Goal: Transaction & Acquisition: Purchase product/service

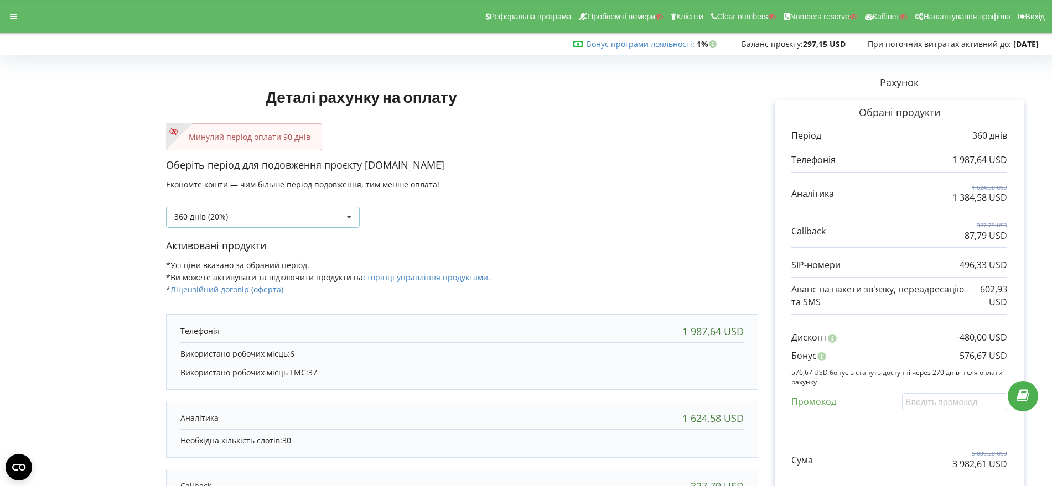
click at [347, 218] on icon at bounding box center [349, 218] width 17 height 20
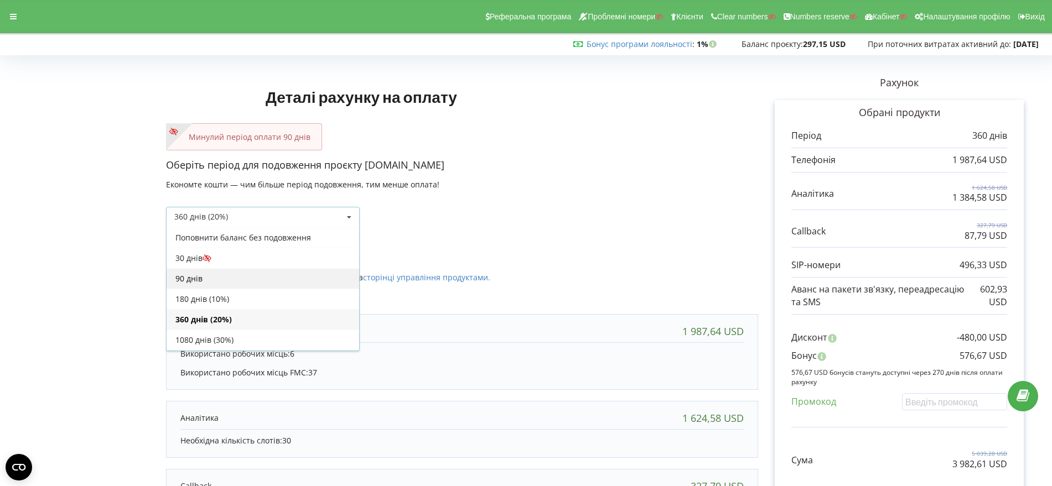
click at [289, 279] on div "90 днів" at bounding box center [263, 278] width 193 height 20
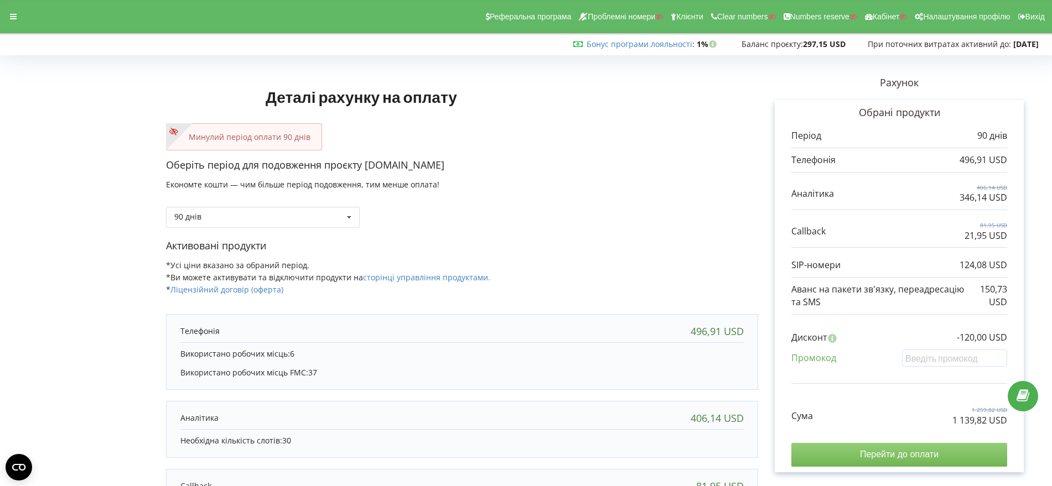
click at [896, 451] on input "Перейти до оплати" at bounding box center [899, 454] width 216 height 23
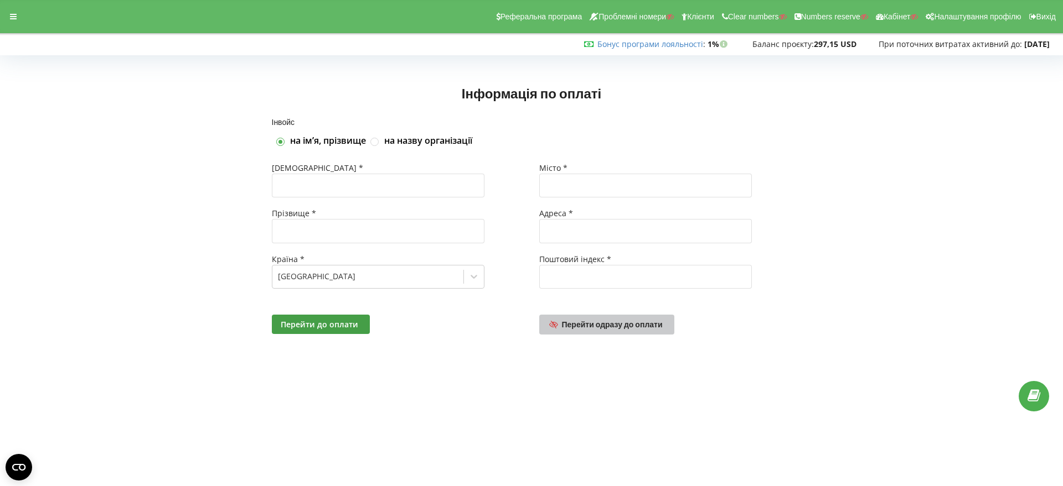
click at [598, 325] on span "Перейти одразу до оплати" at bounding box center [612, 324] width 101 height 9
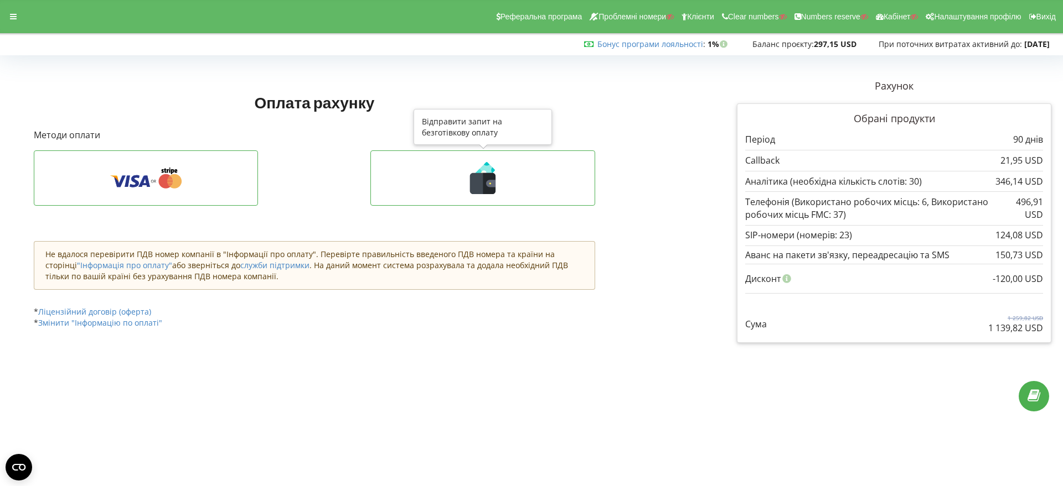
click at [488, 179] on icon at bounding box center [489, 183] width 13 height 21
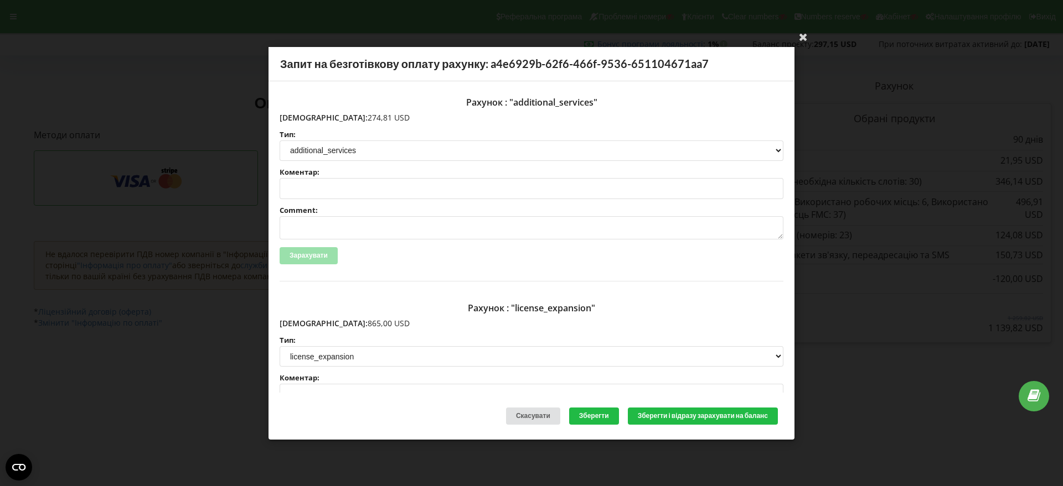
drag, startPoint x: 357, startPoint y: 116, endPoint x: 302, endPoint y: 116, distance: 55.3
click at [302, 116] on p "Сума: 274,81 USD" at bounding box center [531, 117] width 504 height 11
copy p "274,81 USD"
drag, startPoint x: 351, startPoint y: 324, endPoint x: 304, endPoint y: 326, distance: 47.6
click at [304, 326] on p "Сума: 865,00 USD" at bounding box center [531, 323] width 504 height 11
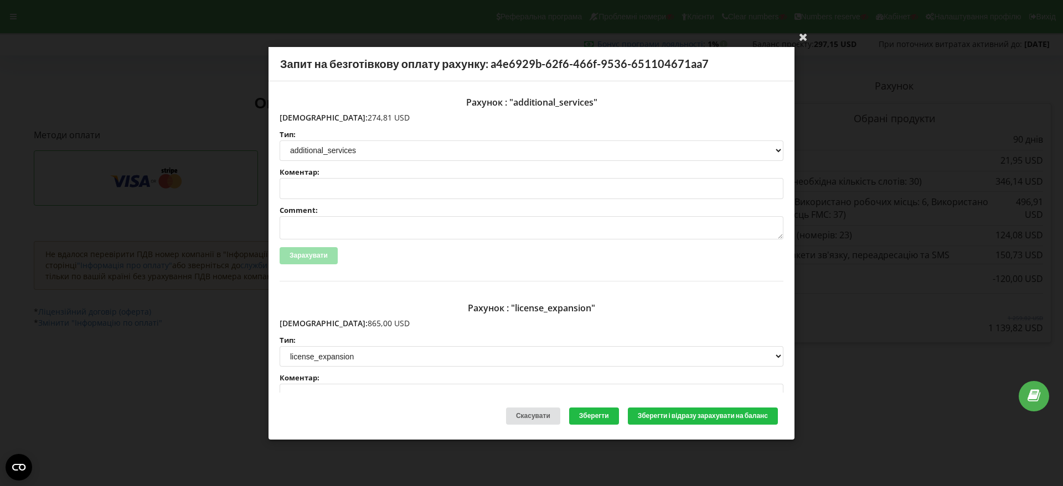
copy p "865,00 USD"
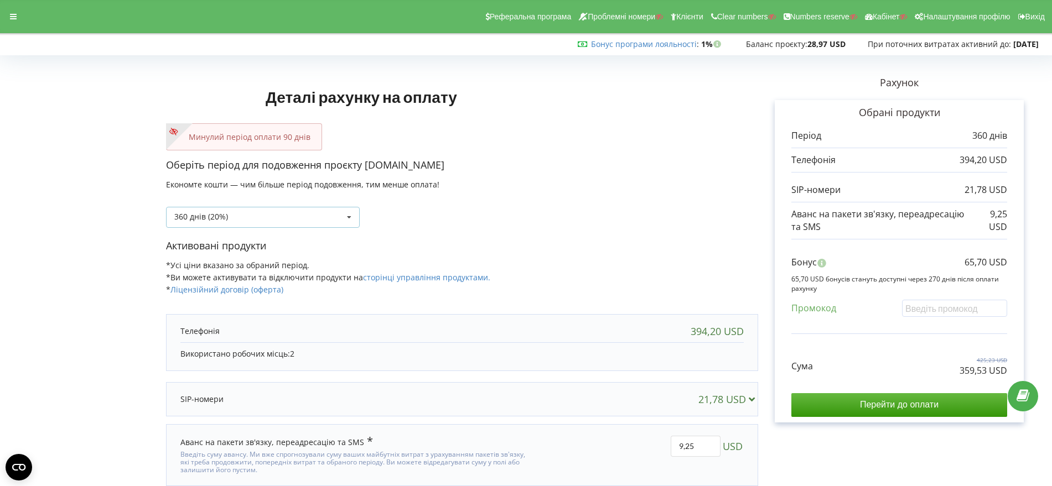
click at [350, 216] on icon at bounding box center [349, 218] width 17 height 20
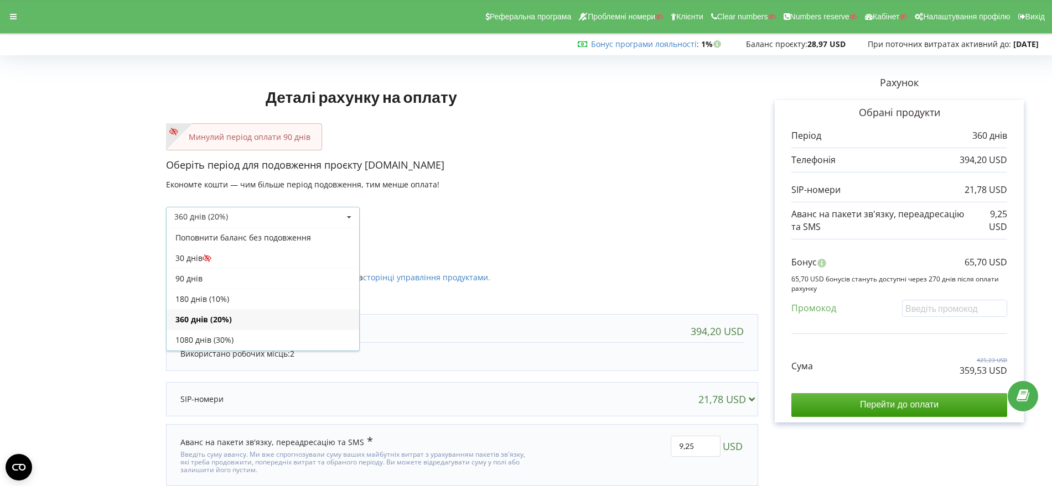
click at [297, 277] on div "90 днів" at bounding box center [263, 278] width 193 height 20
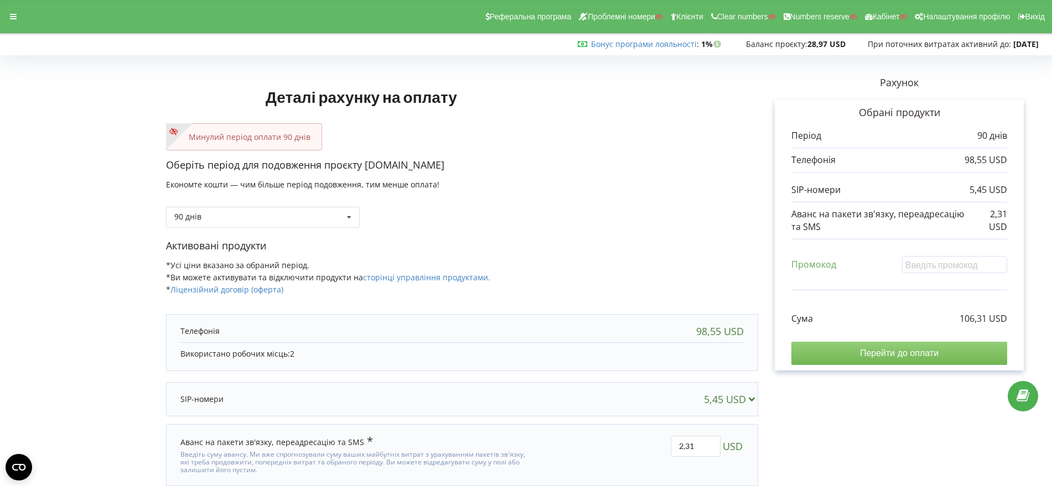
click at [903, 351] on input "Перейти до оплати" at bounding box center [899, 353] width 216 height 23
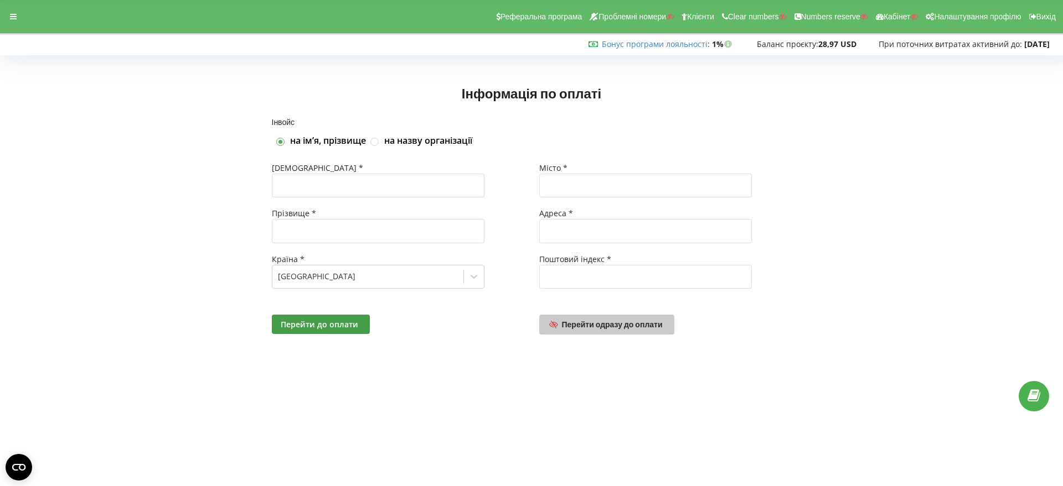
click at [615, 326] on span "Перейти одразу до оплати" at bounding box center [612, 324] width 101 height 9
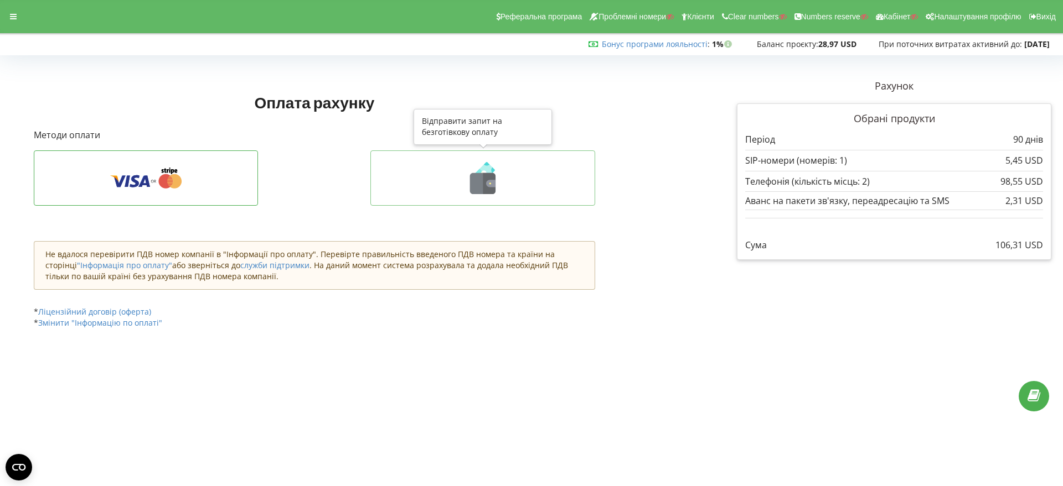
click at [484, 185] on icon at bounding box center [489, 183] width 13 height 21
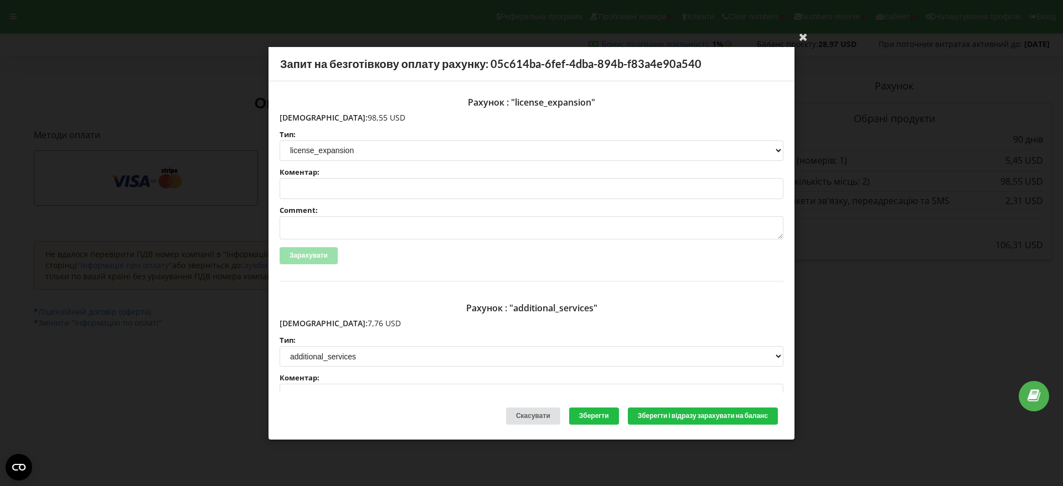
drag, startPoint x: 346, startPoint y: 117, endPoint x: 303, endPoint y: 118, distance: 42.6
click at [303, 118] on p "[DEMOGRAPHIC_DATA]: 98,55 USD" at bounding box center [531, 117] width 504 height 11
copy p "98,55 USD"
drag, startPoint x: 346, startPoint y: 323, endPoint x: 302, endPoint y: 320, distance: 43.8
click at [302, 320] on p "[DEMOGRAPHIC_DATA]: 7,76 USD" at bounding box center [531, 323] width 504 height 11
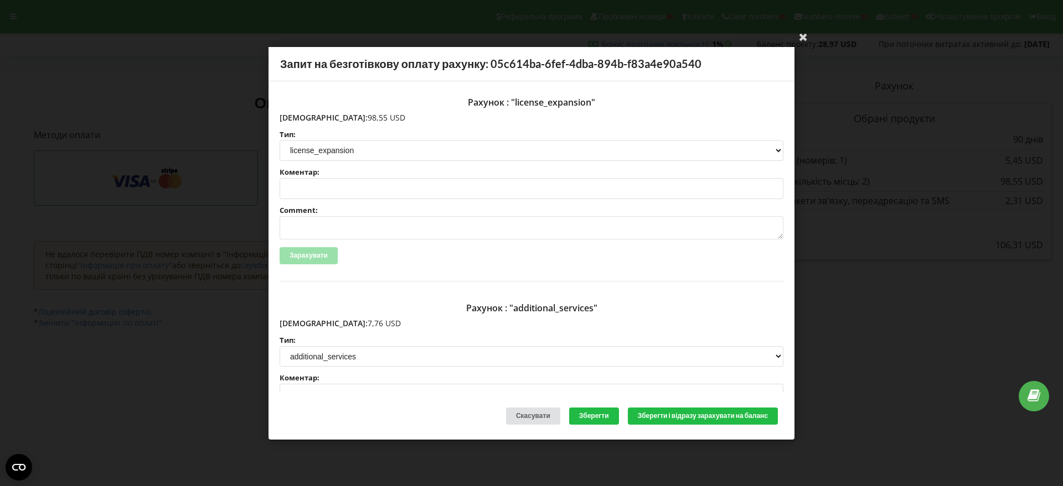
copy p "7,76 USD"
click at [803, 38] on icon at bounding box center [803, 37] width 18 height 18
